Goal: Task Accomplishment & Management: Manage account settings

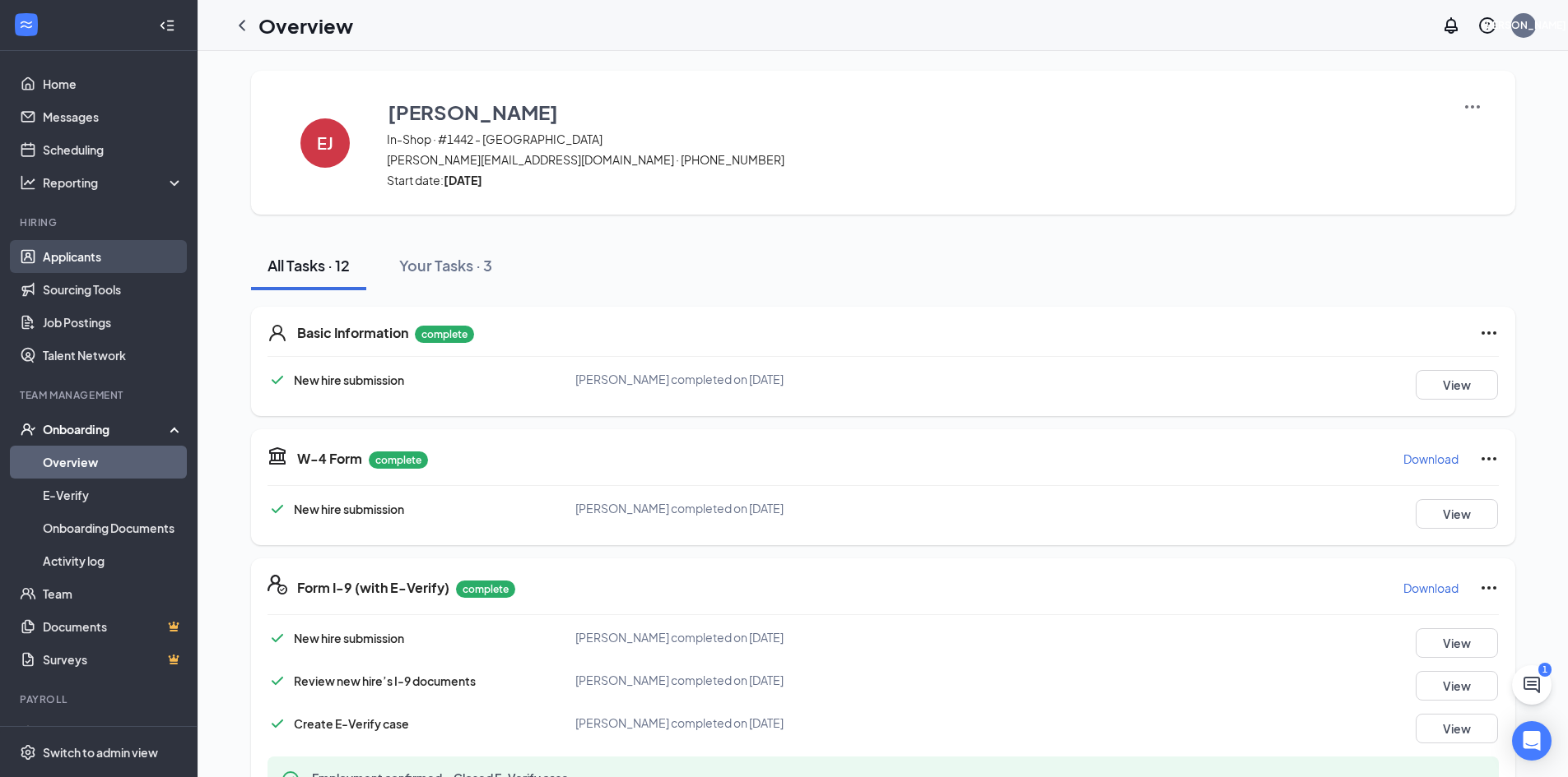
click at [69, 259] on link "Applicants" at bounding box center [112, 256] width 141 height 33
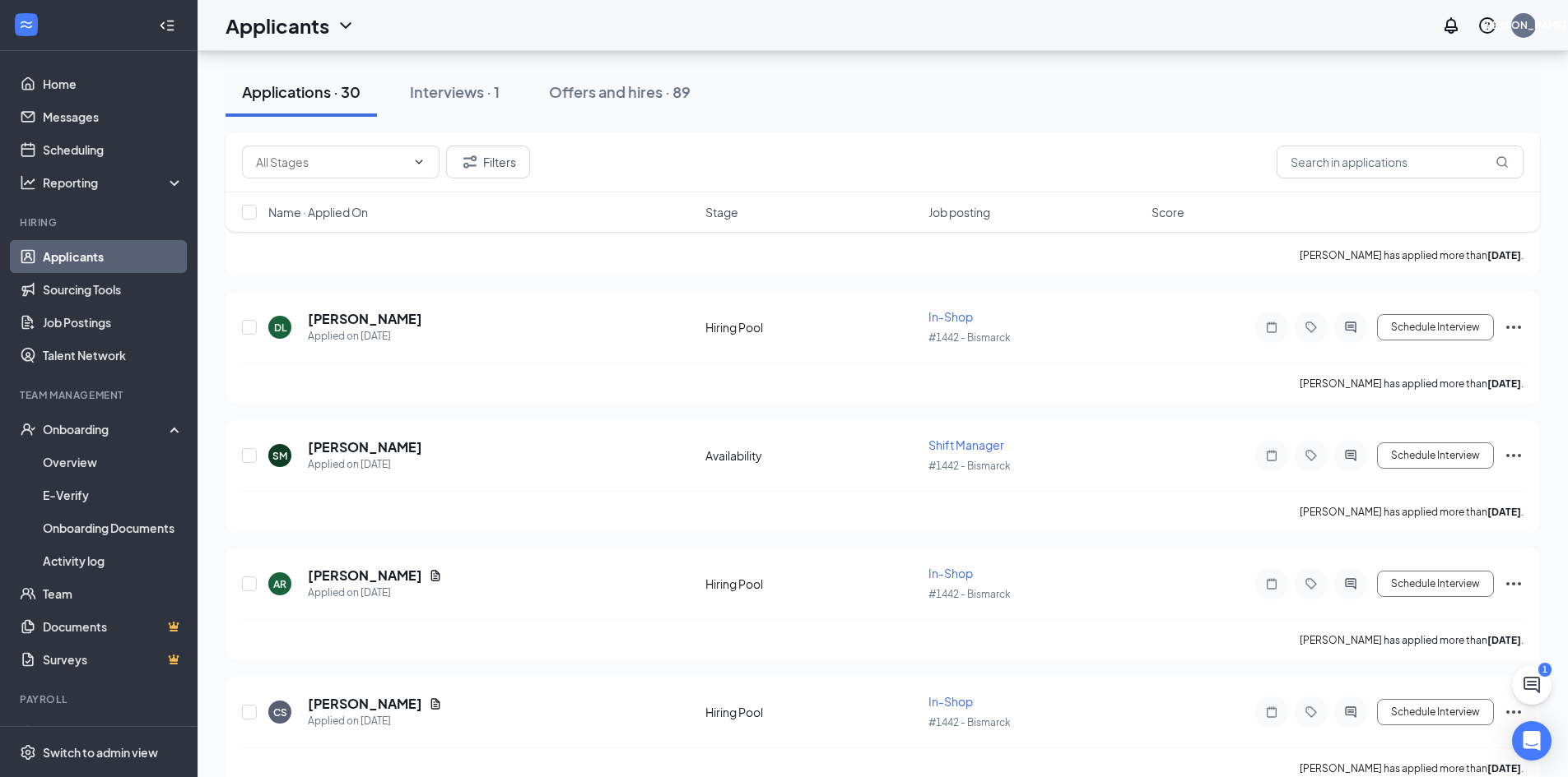
scroll to position [576, 0]
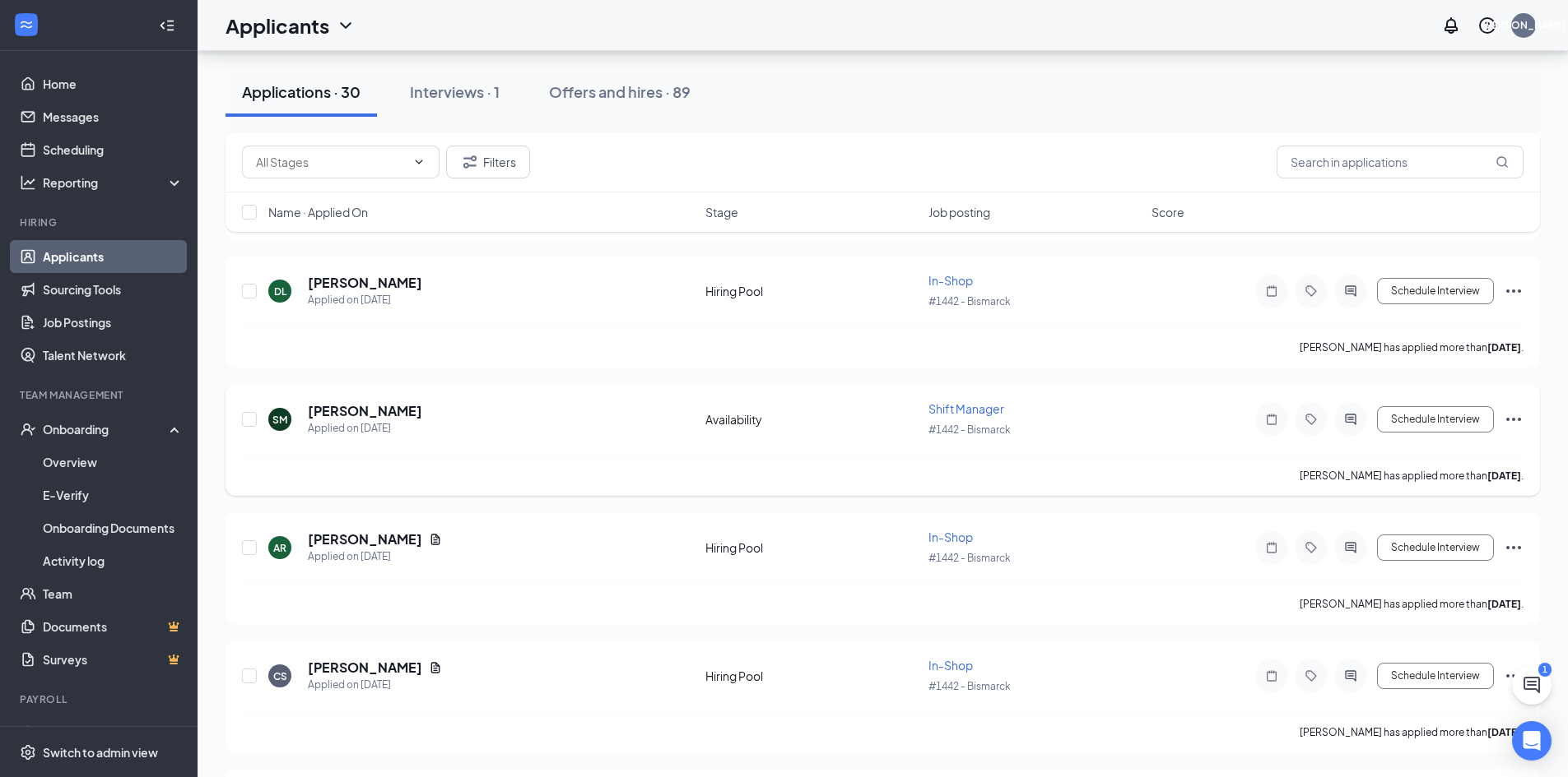
click at [1516, 417] on icon "Ellipses" at bounding box center [1513, 419] width 20 height 20
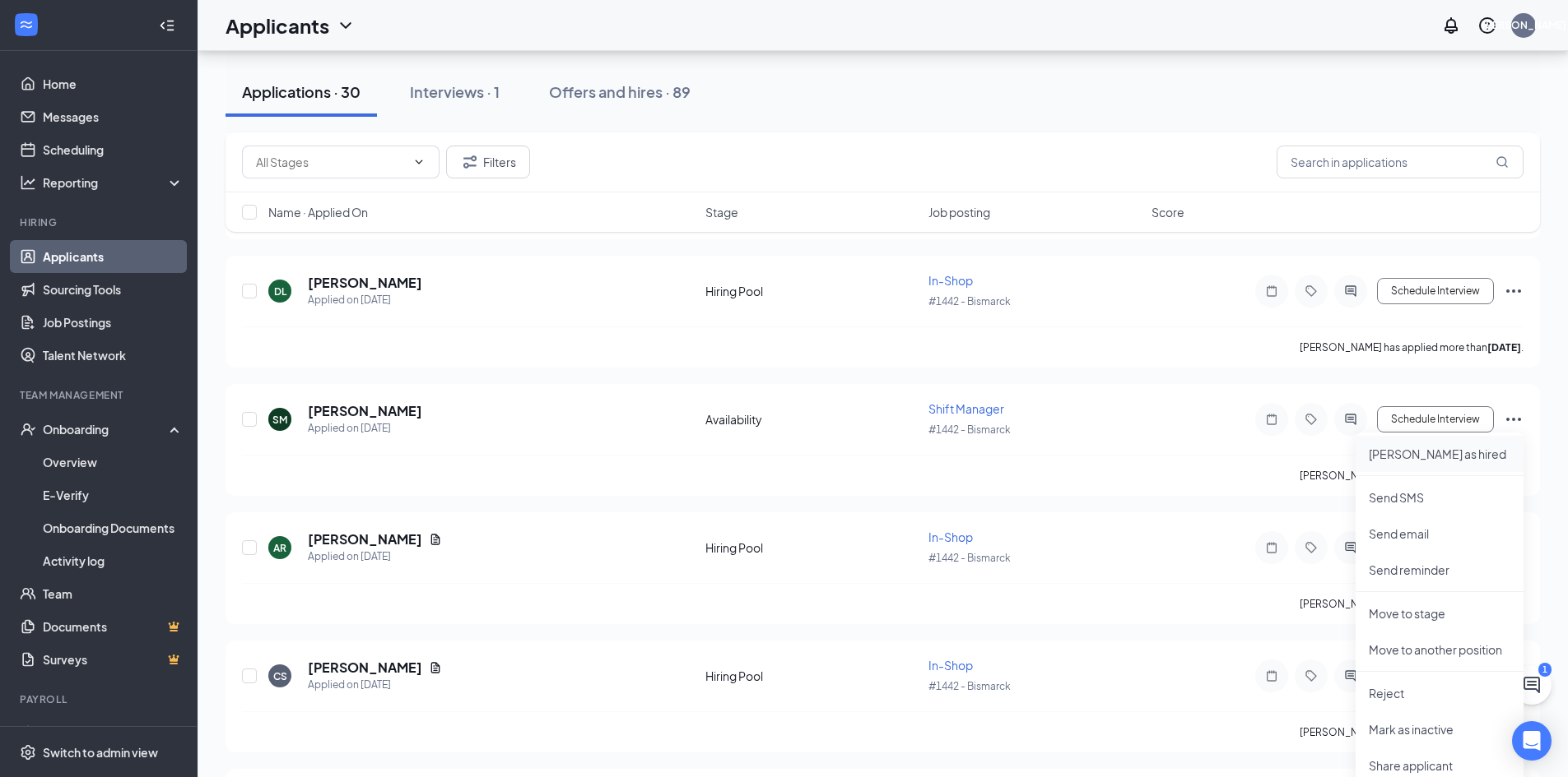
click at [1409, 463] on li "[PERSON_NAME] as hired" at bounding box center [1440, 454] width 168 height 36
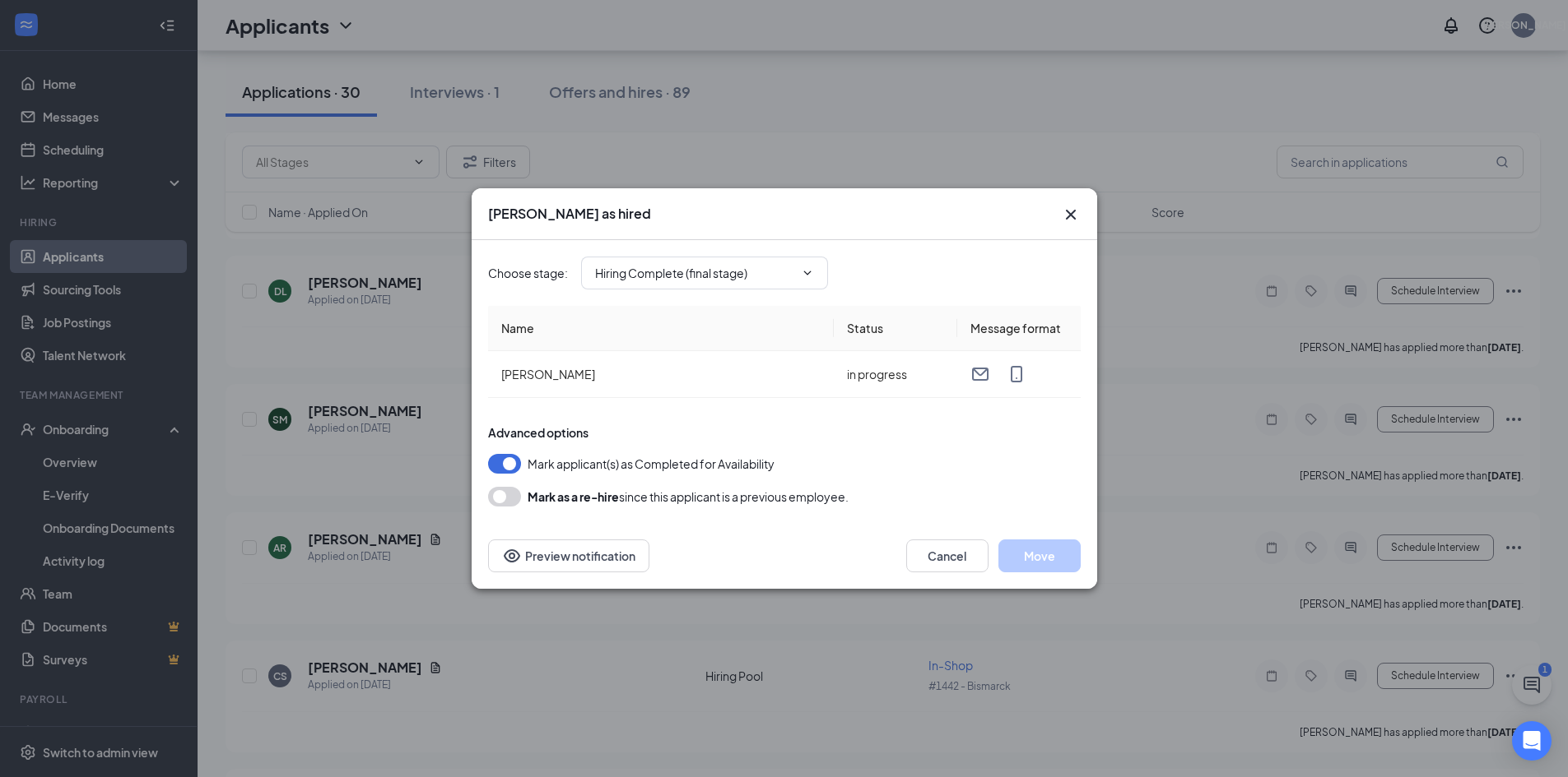
type input "Hiring Complete (final stage)"
drag, startPoint x: 1036, startPoint y: 560, endPoint x: 1029, endPoint y: 554, distance: 9.2
click at [1036, 559] on button "Move" at bounding box center [1039, 555] width 82 height 33
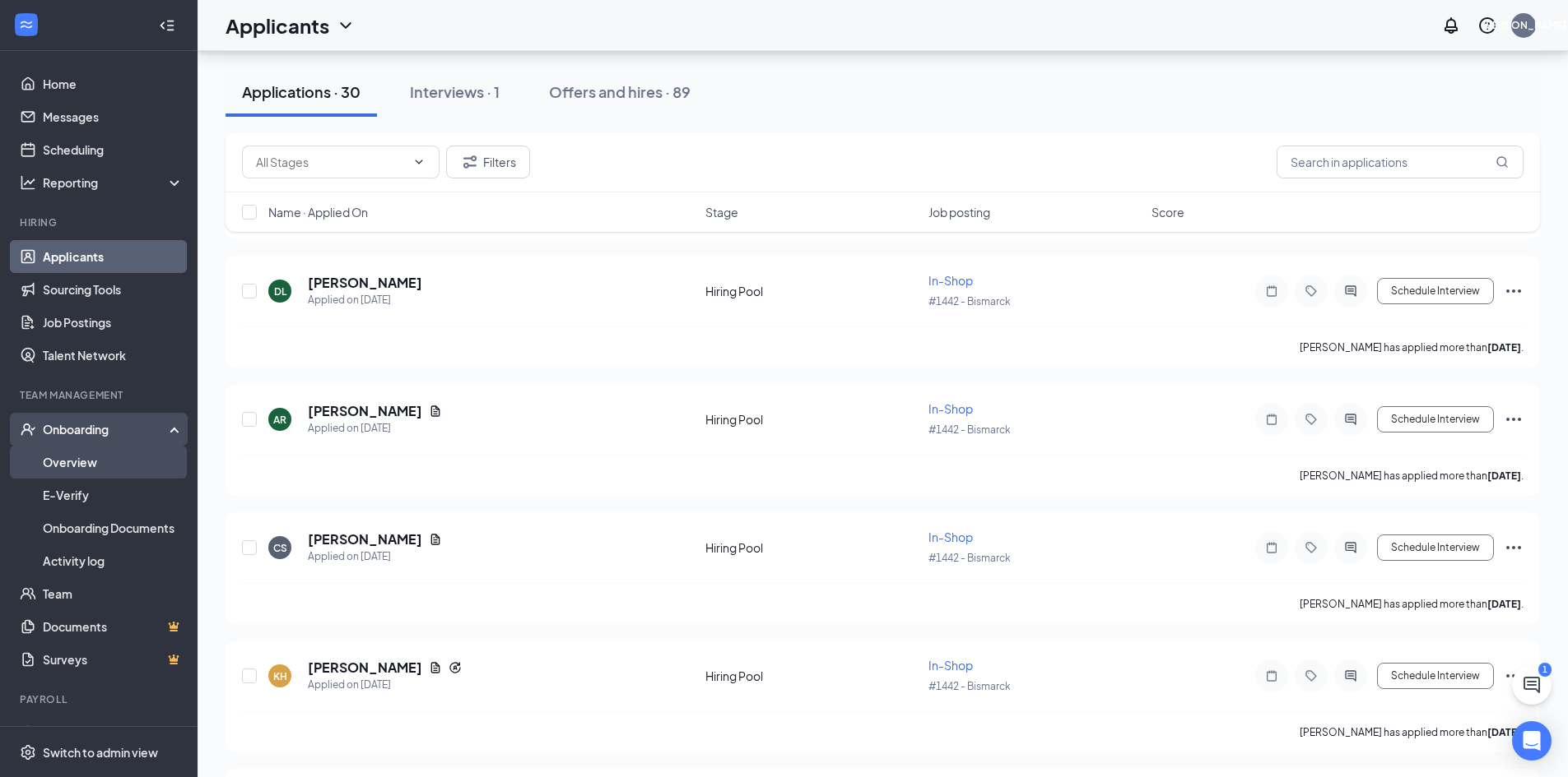
click at [55, 467] on link "Overview" at bounding box center [112, 462] width 141 height 33
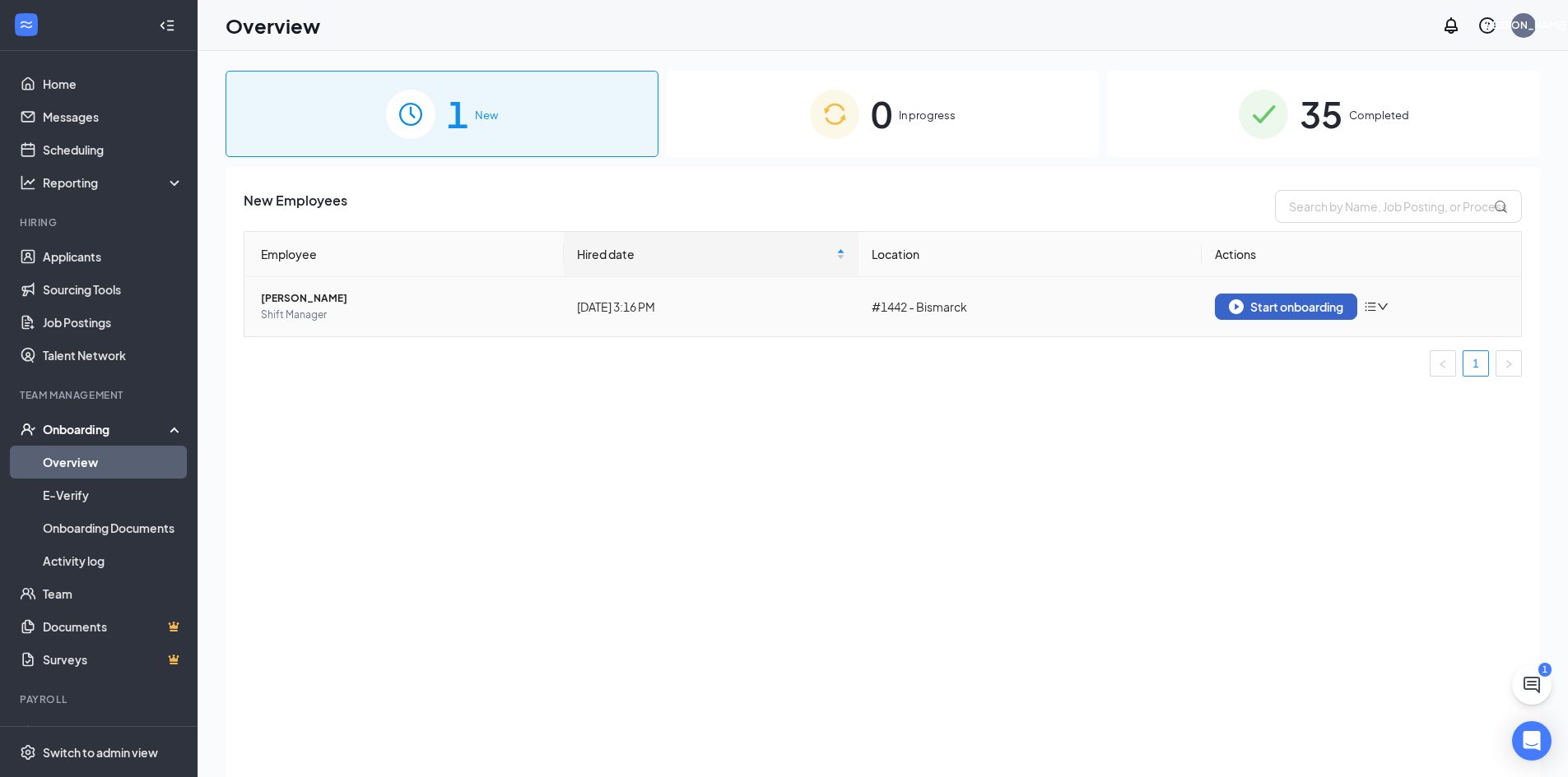
click at [1253, 306] on div "Start onboarding" at bounding box center [1285, 307] width 114 height 15
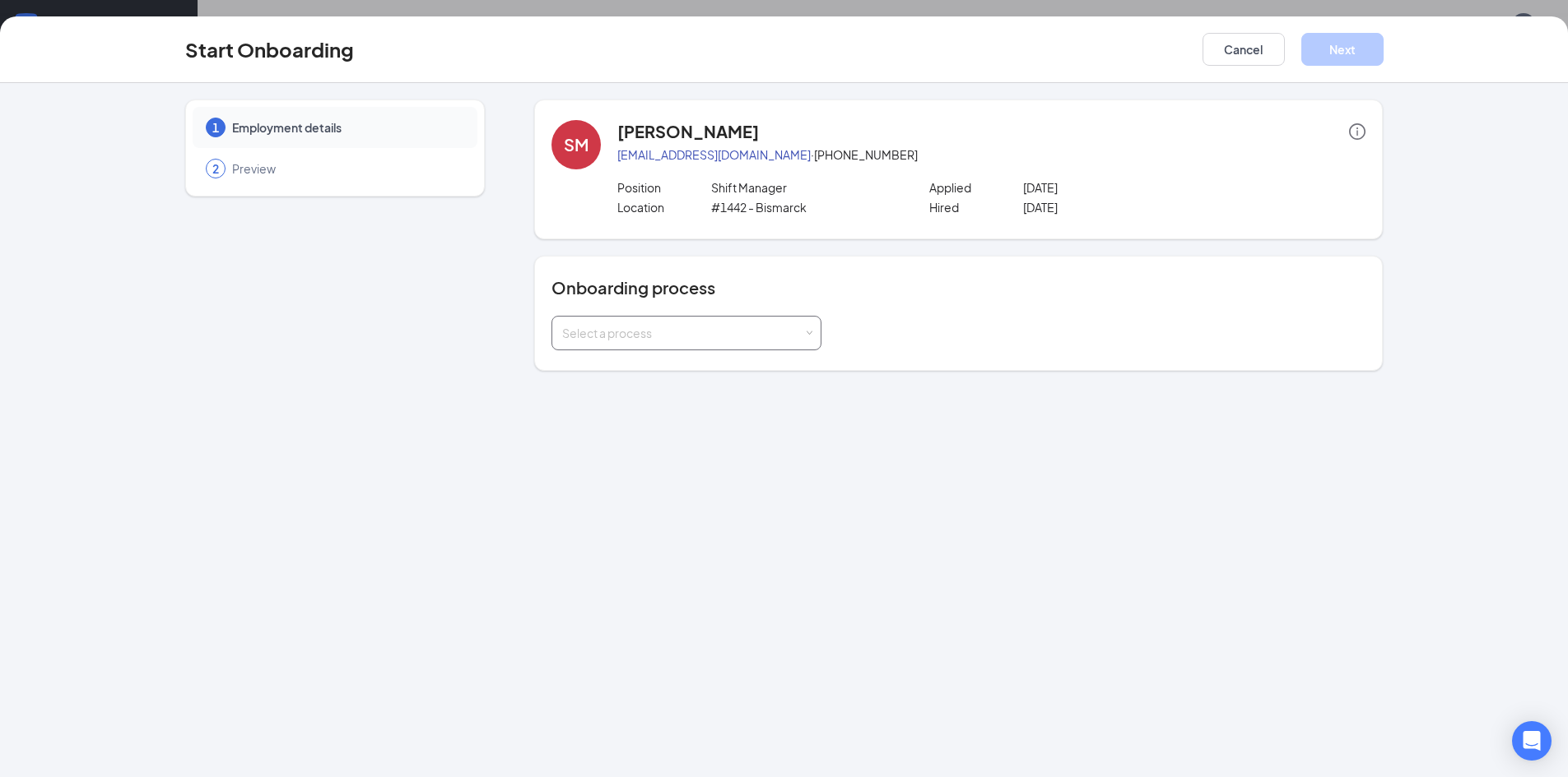
click at [654, 327] on div "Select a process" at bounding box center [683, 333] width 242 height 16
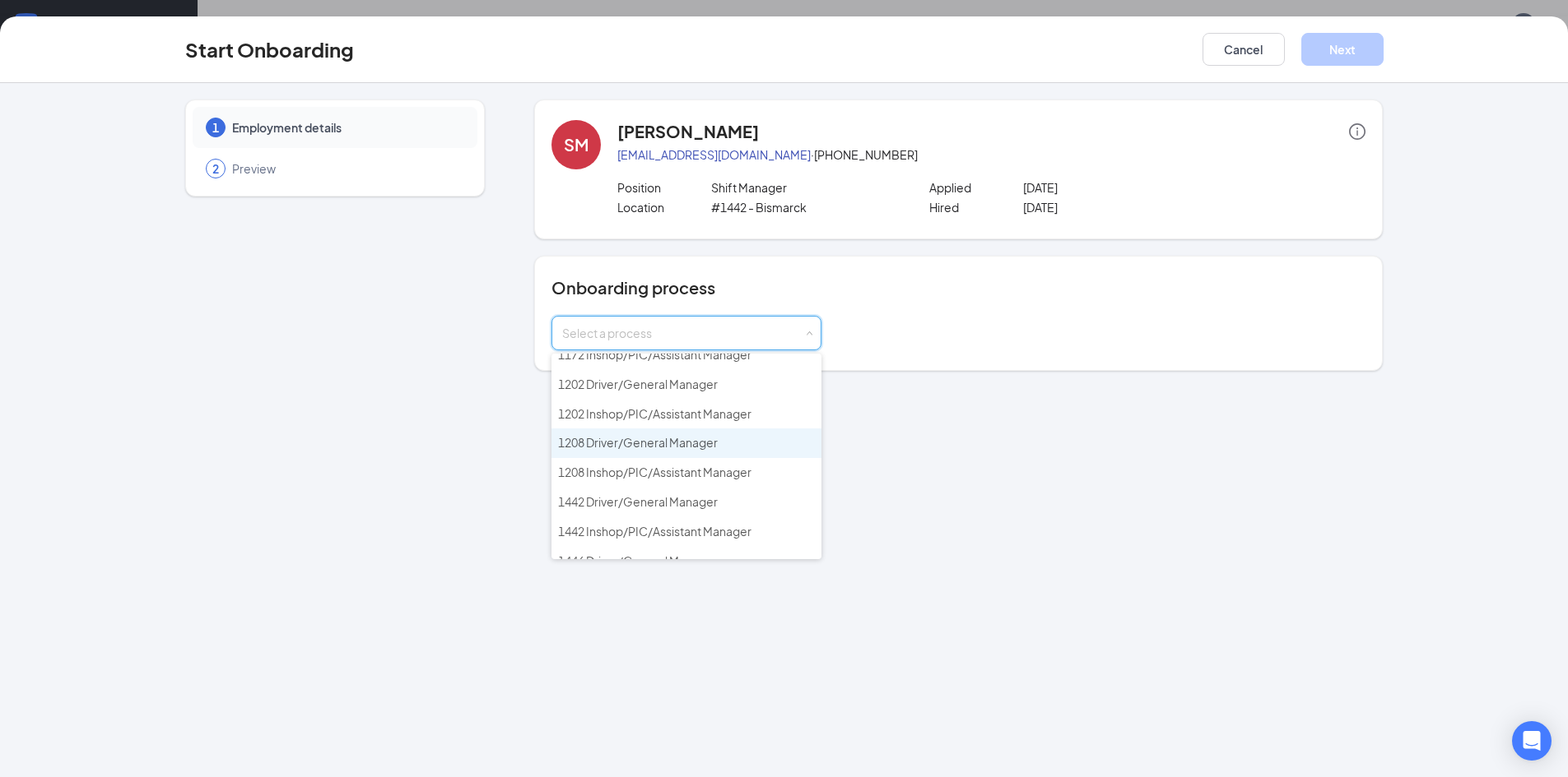
scroll to position [82, 0]
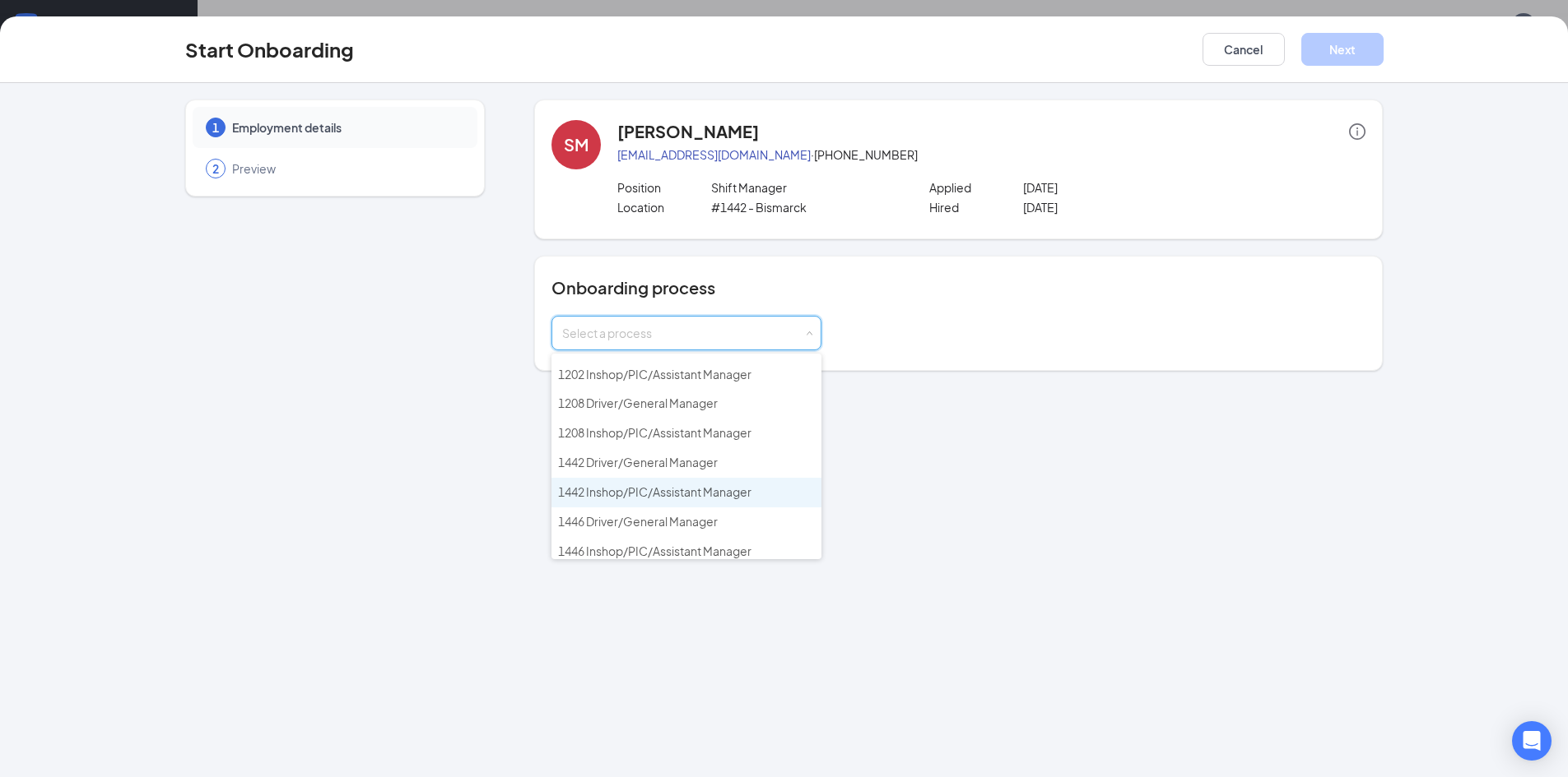
click at [681, 498] on span "1442 Inshop/PIC/Assistant Manager" at bounding box center [654, 492] width 193 height 15
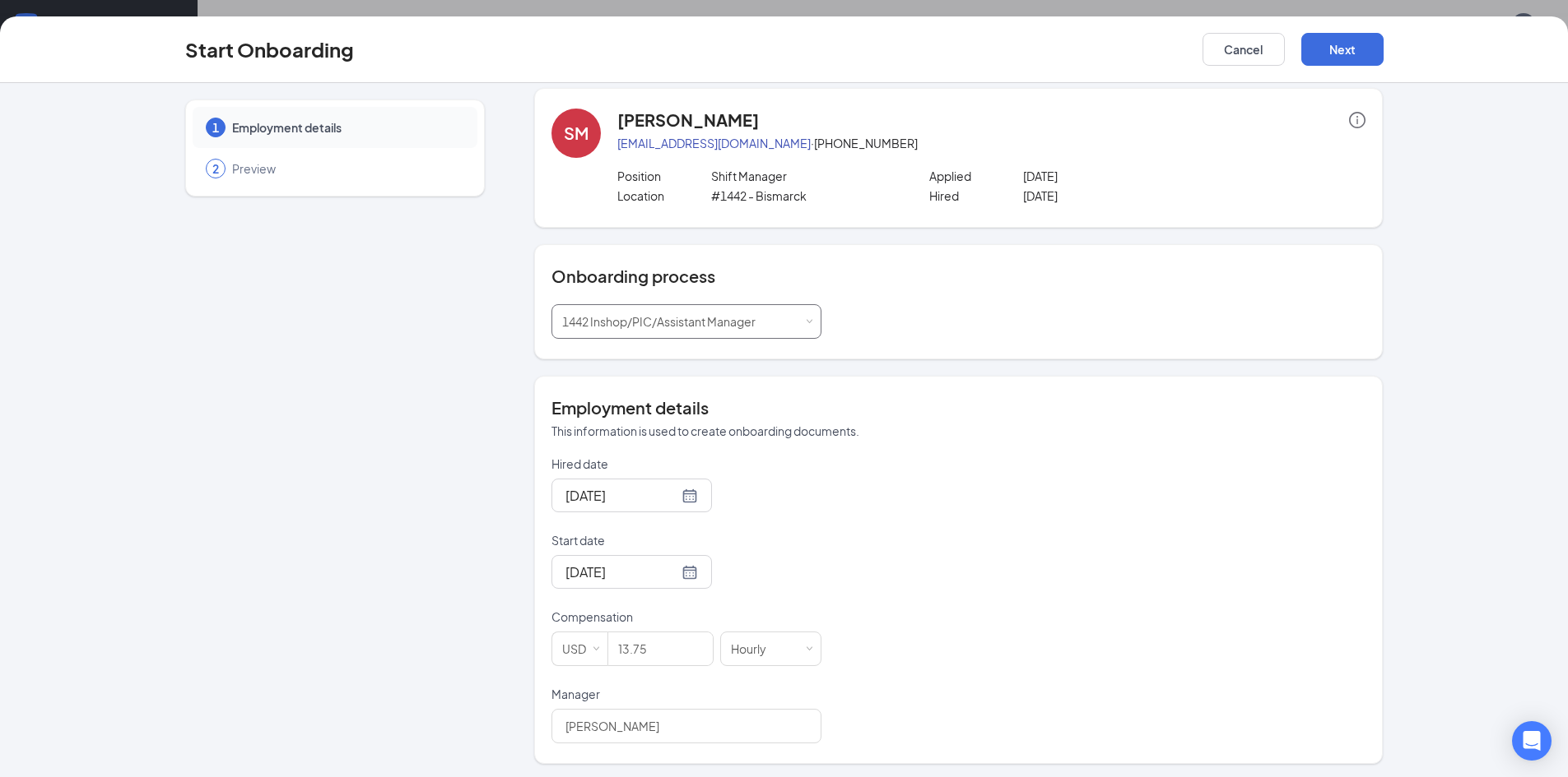
scroll to position [15, 0]
click at [1344, 47] on button "Next" at bounding box center [1342, 49] width 82 height 33
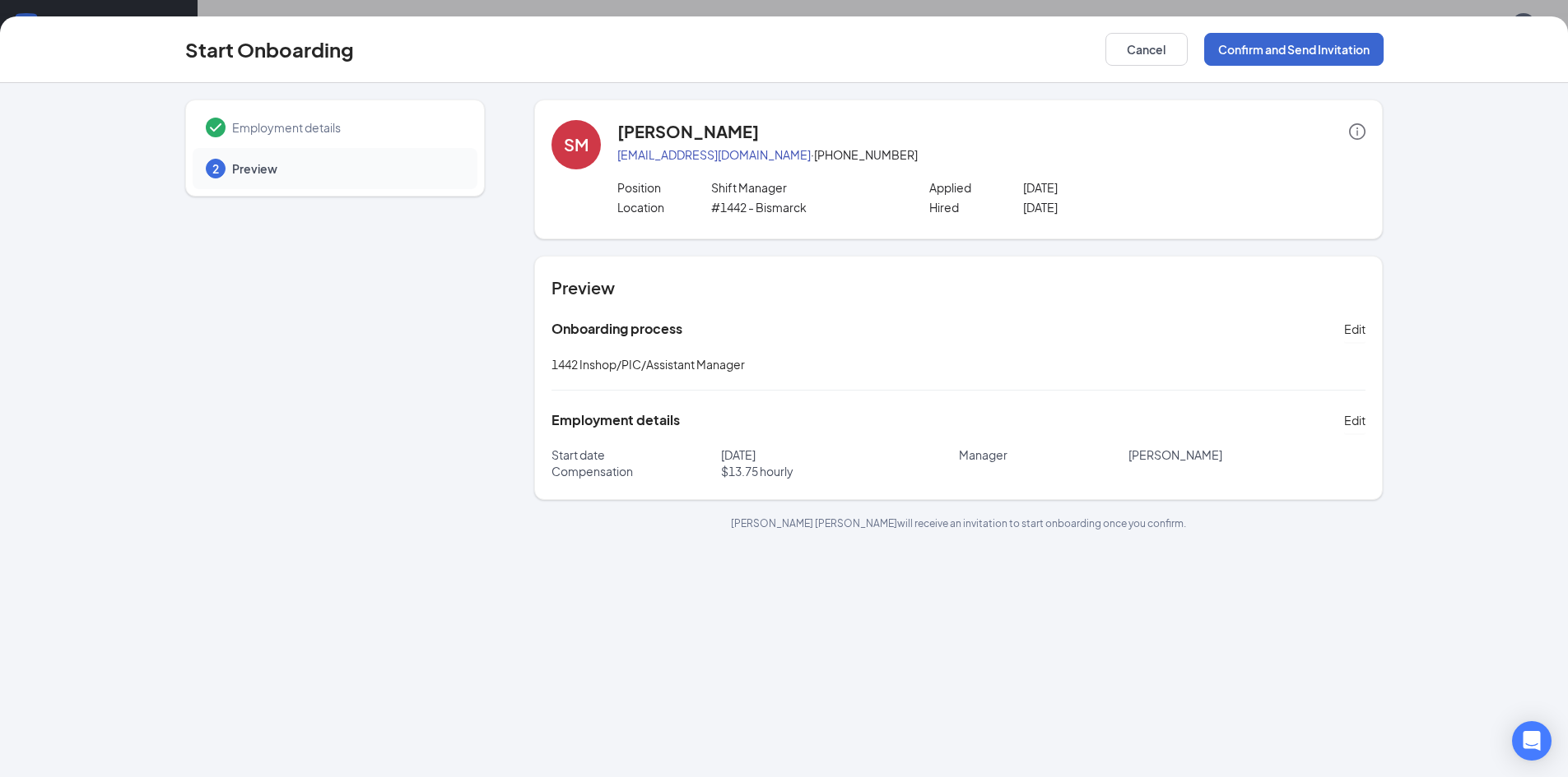
scroll to position [0, 0]
click at [1255, 49] on button "Confirm and Send Invitation" at bounding box center [1293, 49] width 179 height 33
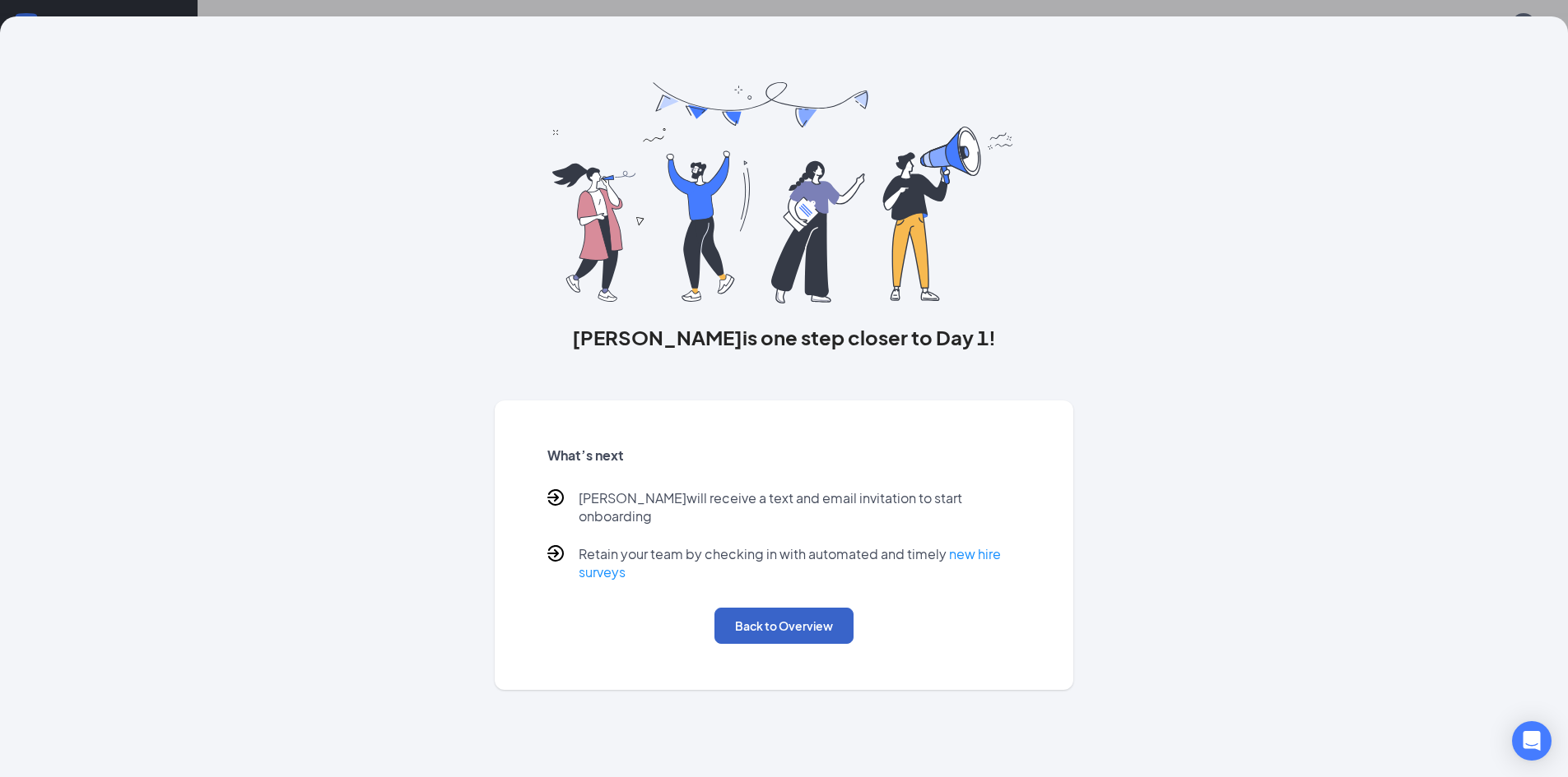
drag, startPoint x: 791, startPoint y: 612, endPoint x: 619, endPoint y: 410, distance: 265.3
click at [790, 610] on button "Back to Overview" at bounding box center [783, 626] width 139 height 36
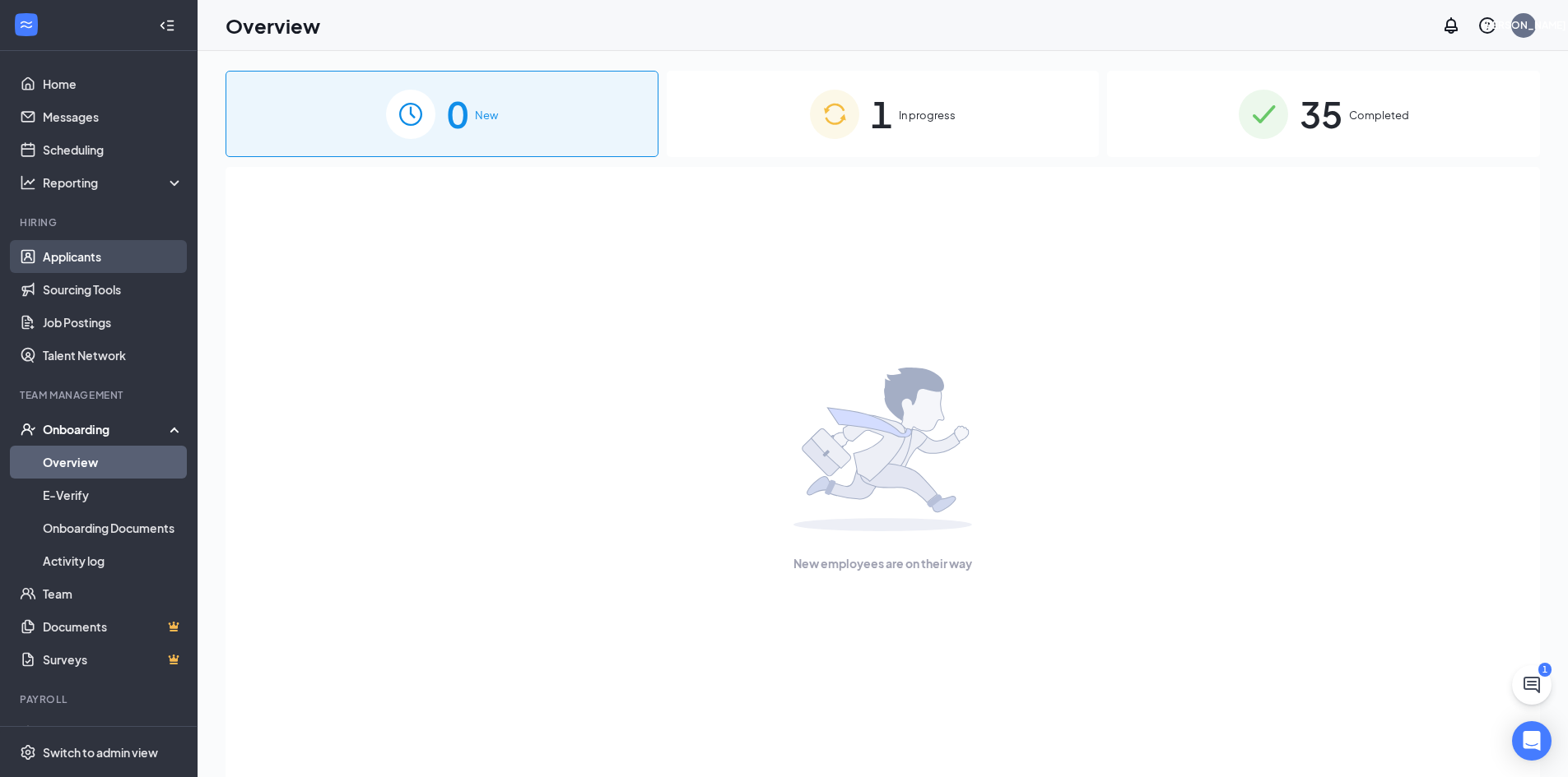
click at [42, 251] on link "Applicants" at bounding box center [112, 256] width 141 height 33
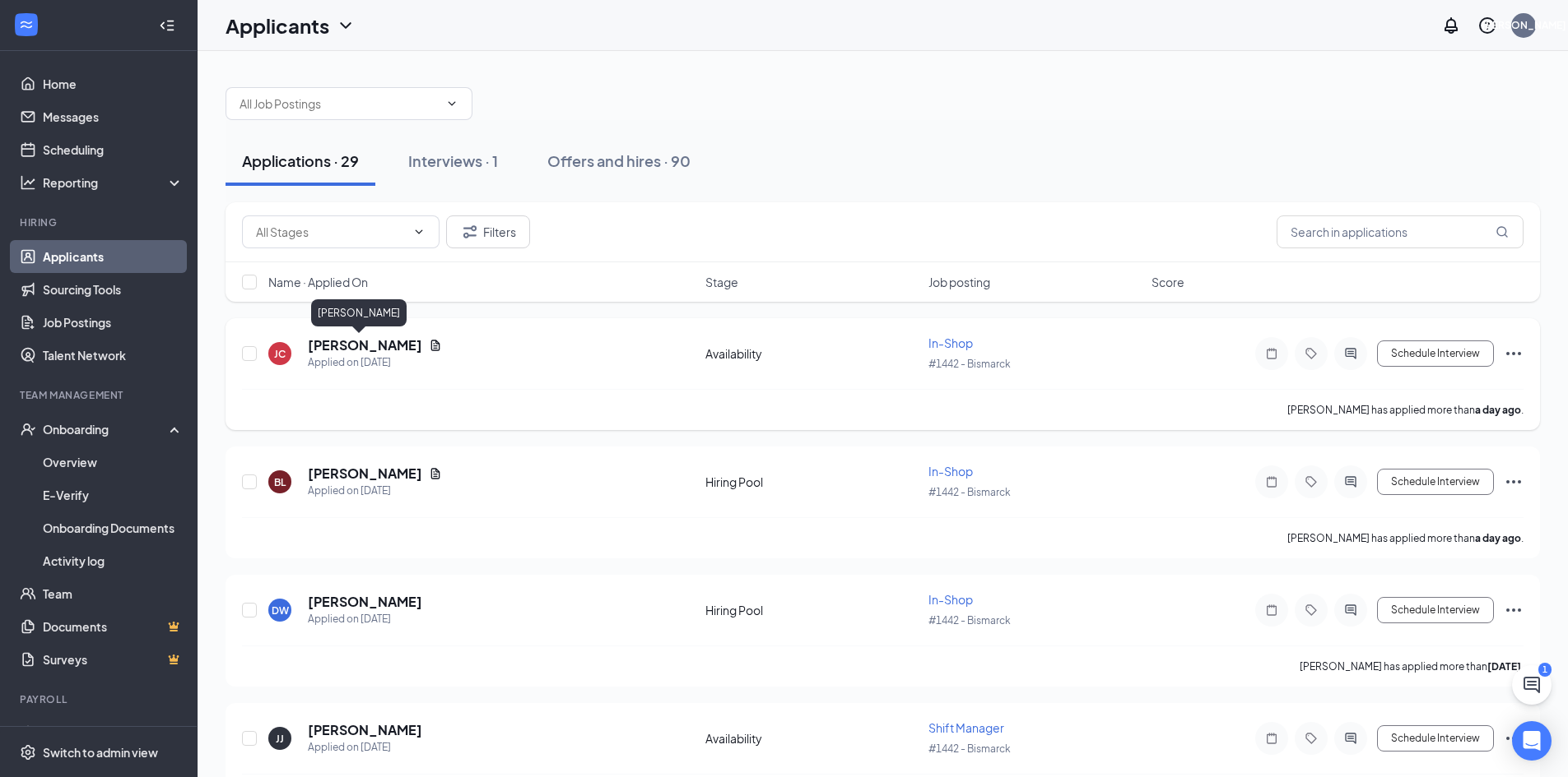
click at [325, 344] on h5 "[PERSON_NAME]" at bounding box center [364, 345] width 114 height 18
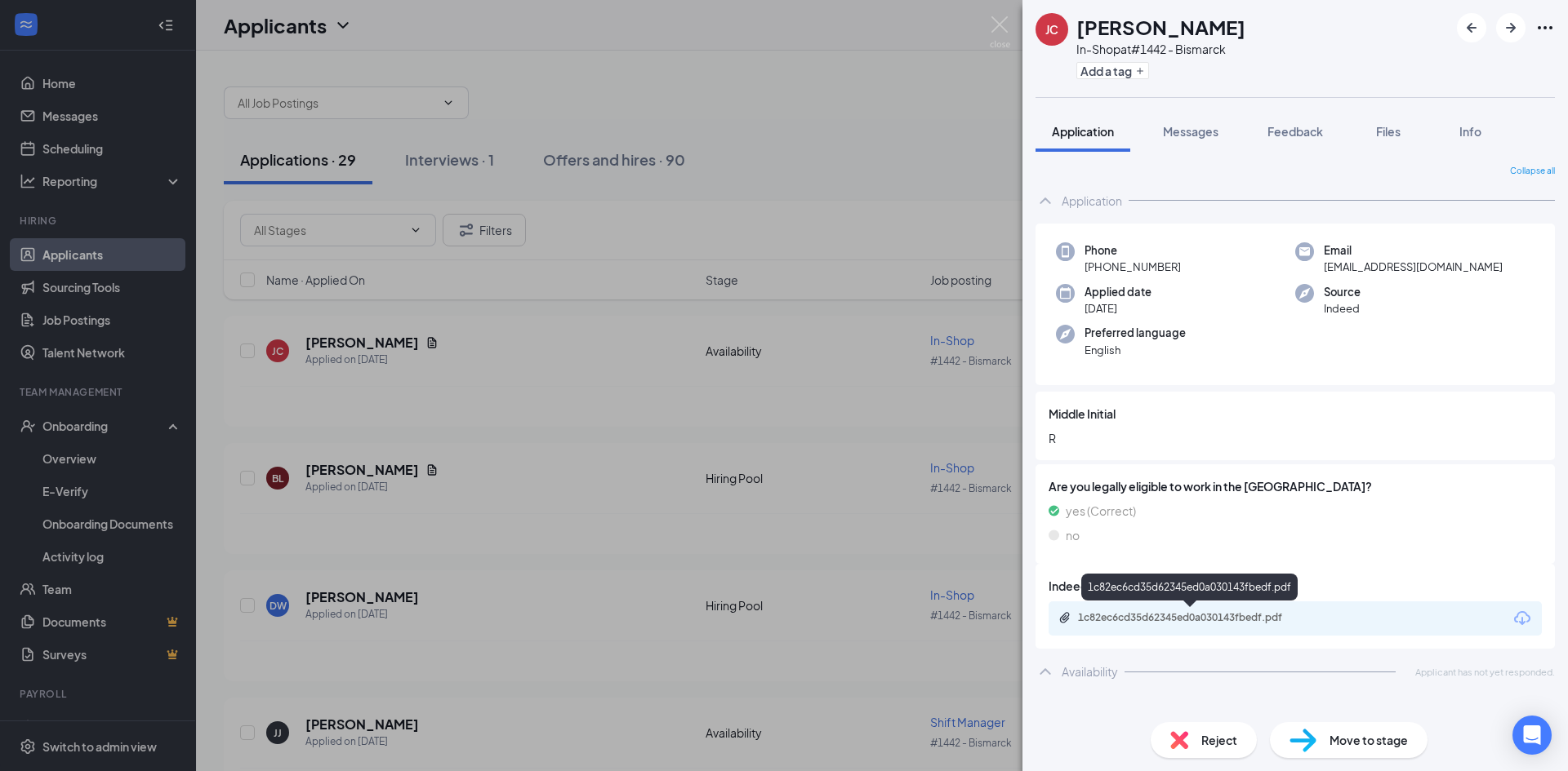
click at [1154, 622] on div "1c82ec6cd35d62345ed0a030143fbedf.pdf" at bounding box center [1192, 618] width 228 height 13
click at [291, 346] on div "[PERSON_NAME] In-Shop at #1442 - Bismarck Add a tag Application Messages Feedba…" at bounding box center [784, 386] width 1568 height 771
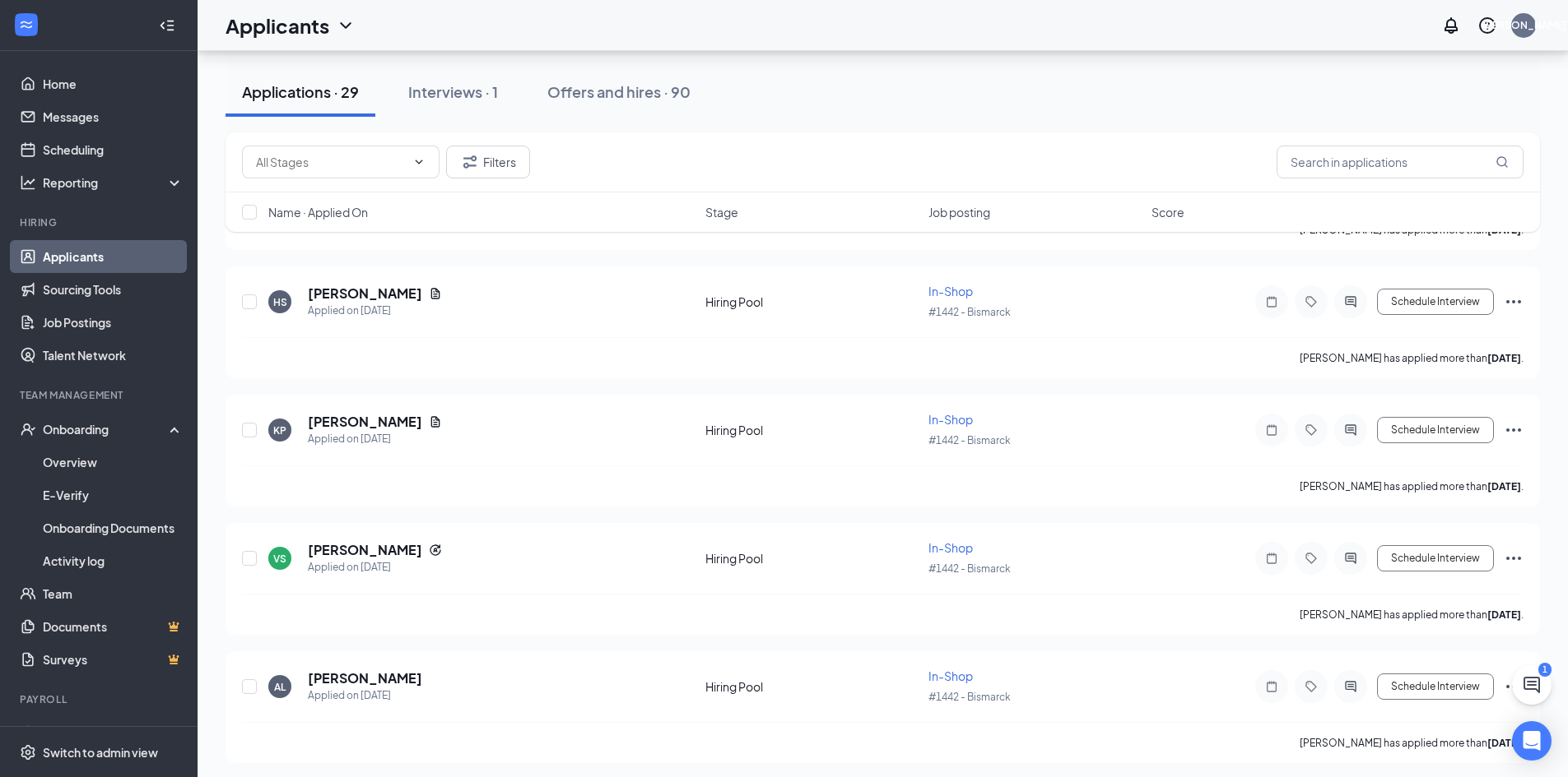
scroll to position [1480, 0]
